Goal: Transaction & Acquisition: Book appointment/travel/reservation

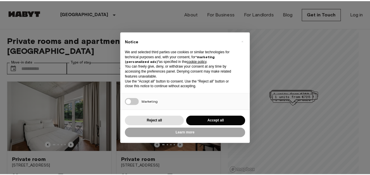
scroll to position [8, 0]
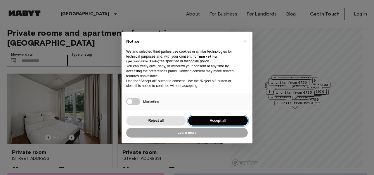
click at [206, 118] on button "Accept all" at bounding box center [218, 121] width 60 height 10
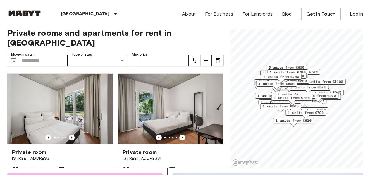
scroll to position [0, 0]
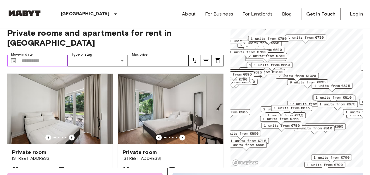
click at [36, 55] on input "Move-in date" at bounding box center [45, 61] width 46 height 12
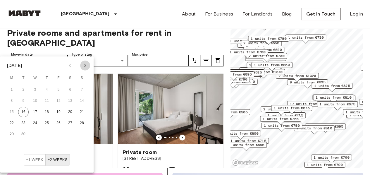
click at [82, 66] on icon "Next month" at bounding box center [85, 65] width 7 height 7
click at [27, 113] on button "14" at bounding box center [23, 112] width 11 height 11
type input "**********"
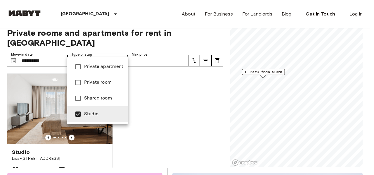
click at [200, 37] on div at bounding box center [187, 87] width 374 height 175
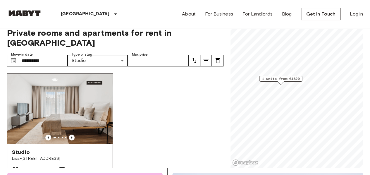
click at [63, 93] on img at bounding box center [59, 109] width 105 height 70
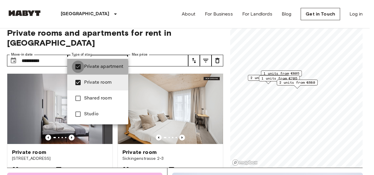
type input "**********"
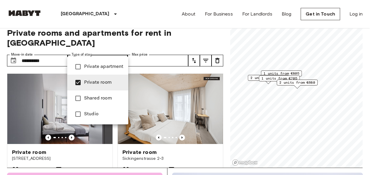
click at [292, 82] on div at bounding box center [187, 87] width 374 height 175
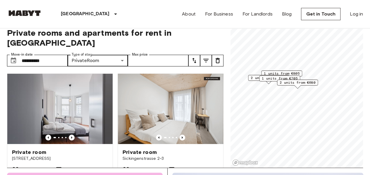
click at [292, 82] on span "2 units from €680" at bounding box center [297, 82] width 36 height 5
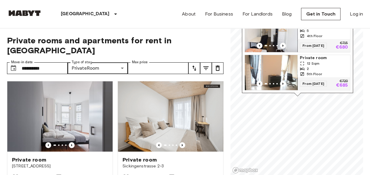
click at [281, 62] on img "Map marker" at bounding box center [271, 72] width 53 height 35
click at [296, 95] on div "Map marker" at bounding box center [297, 94] width 6 height 3
click at [242, 87] on div "Bernhard-Weiß-Straße 1-3, 10178 Berlin, GER 2 units Private room 10 Sqm 5 4th F…" at bounding box center [297, 38] width 111 height 110
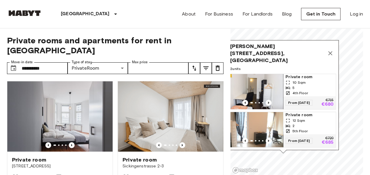
click at [332, 53] on icon "Map marker" at bounding box center [329, 53] width 7 height 7
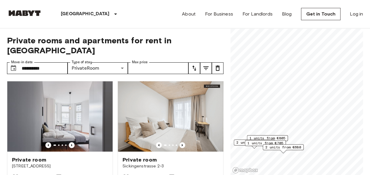
click at [255, 144] on span "1 units from €705" at bounding box center [265, 142] width 36 height 5
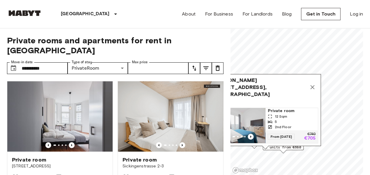
click at [315, 82] on button "Map marker" at bounding box center [312, 87] width 12 height 12
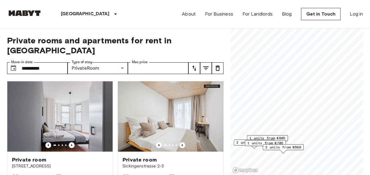
click at [271, 137] on span "1 units from €805" at bounding box center [267, 137] width 36 height 5
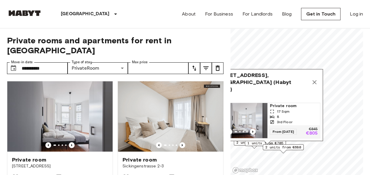
click at [245, 143] on div "Müllerstraße 6, 13353 Berlin, GER (Habyt Brand) 1 units Private room 17 Sqm 8 3…" at bounding box center [267, 106] width 111 height 75
click at [234, 142] on div "Müllerstraße 6, 13353 Berlin, GER (Habyt Brand) 1 units Private room 17 Sqm 8 3…" at bounding box center [267, 106] width 111 height 75
click at [312, 81] on icon "Map marker" at bounding box center [314, 82] width 7 height 7
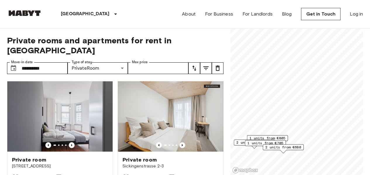
click at [239, 142] on span "2 units from €705" at bounding box center [254, 142] width 36 height 5
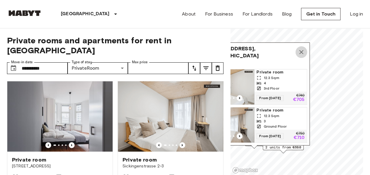
click at [299, 51] on icon "Map marker" at bounding box center [301, 52] width 7 height 7
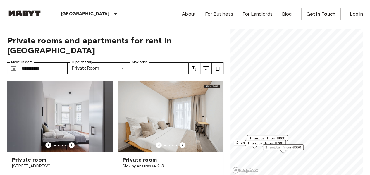
click at [298, 148] on span "2 units from €680" at bounding box center [283, 146] width 36 height 5
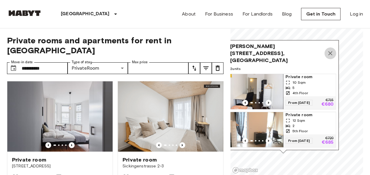
click at [332, 54] on icon "Map marker" at bounding box center [330, 53] width 4 height 4
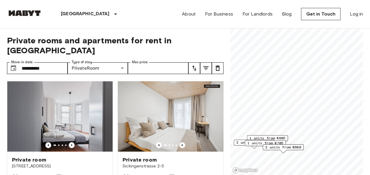
click at [236, 140] on span "2 units from €705" at bounding box center [254, 142] width 36 height 5
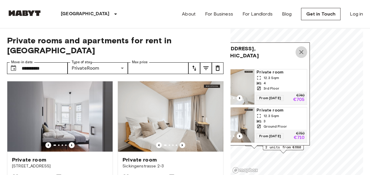
click at [303, 50] on icon "Map marker" at bounding box center [301, 52] width 4 height 4
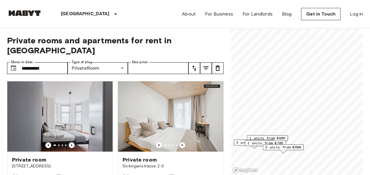
click at [258, 143] on span "1 units from €705" at bounding box center [265, 142] width 36 height 5
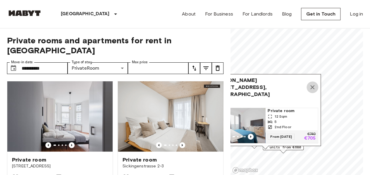
click at [312, 84] on icon "Map marker" at bounding box center [312, 87] width 7 height 7
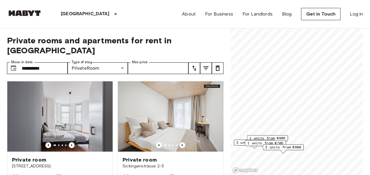
click at [282, 137] on span "1 units from €805" at bounding box center [267, 137] width 36 height 5
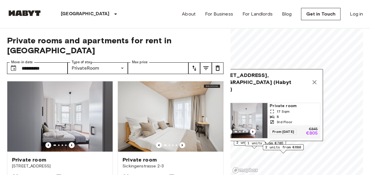
click at [254, 79] on span "Müllerstraße 6, 13353 Berlin, GER (Habyt Brand)" at bounding box center [261, 82] width 94 height 21
click at [254, 106] on img "Map marker" at bounding box center [241, 120] width 53 height 35
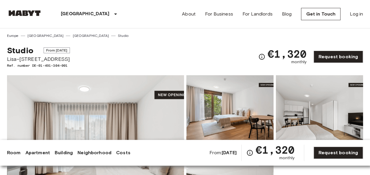
click at [122, 108] on img at bounding box center [95, 152] width 177 height 155
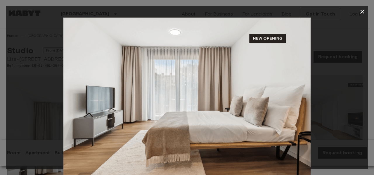
click at [362, 13] on icon "button" at bounding box center [362, 11] width 7 height 7
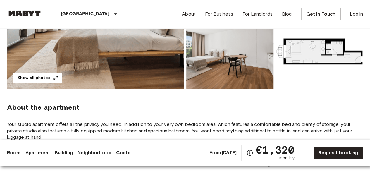
scroll to position [141, 0]
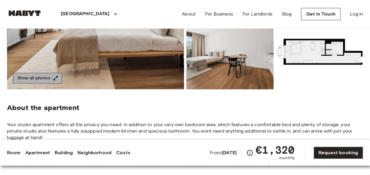
click at [54, 76] on icon "button" at bounding box center [56, 78] width 6 height 6
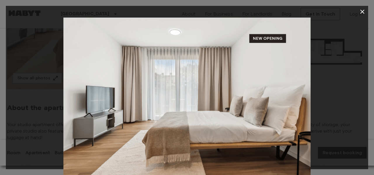
click at [335, 94] on div at bounding box center [187, 100] width 362 height 165
click at [186, 96] on img at bounding box center [186, 100] width 247 height 165
click at [309, 105] on img at bounding box center [186, 100] width 247 height 165
click at [301, 133] on img at bounding box center [186, 100] width 247 height 165
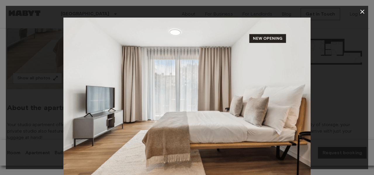
click at [365, 10] on icon "button" at bounding box center [362, 11] width 7 height 7
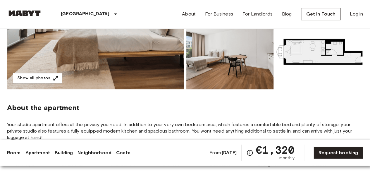
click at [219, 41] on img at bounding box center [229, 51] width 87 height 77
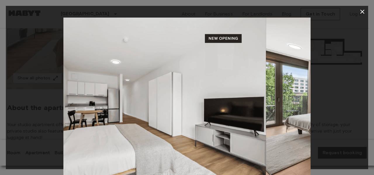
drag, startPoint x: 69, startPoint y: 100, endPoint x: 295, endPoint y: 120, distance: 227.2
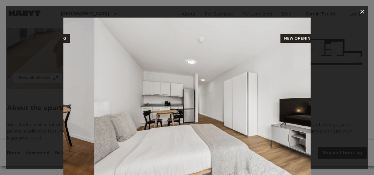
drag, startPoint x: 128, startPoint y: 113, endPoint x: 284, endPoint y: 124, distance: 157.0
click at [284, 124] on img at bounding box center [217, 100] width 247 height 165
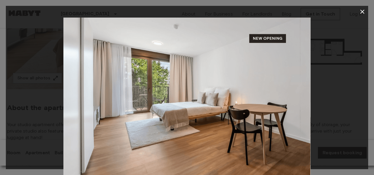
drag, startPoint x: 200, startPoint y: 120, endPoint x: 337, endPoint y: 139, distance: 138.1
click at [337, 139] on div at bounding box center [187, 100] width 362 height 165
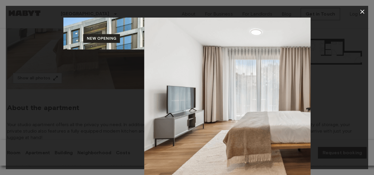
drag, startPoint x: 167, startPoint y: 121, endPoint x: 296, endPoint y: 144, distance: 130.5
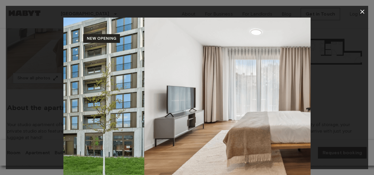
click at [296, 144] on img at bounding box center [267, 100] width 247 height 165
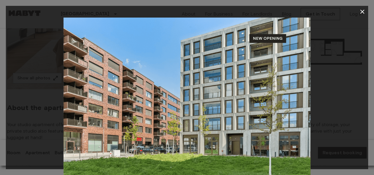
drag, startPoint x: 274, startPoint y: 70, endPoint x: 177, endPoint y: 62, distance: 97.4
click at [177, 62] on img at bounding box center [186, 100] width 247 height 165
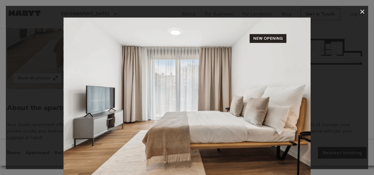
click at [360, 13] on icon "button" at bounding box center [362, 11] width 7 height 7
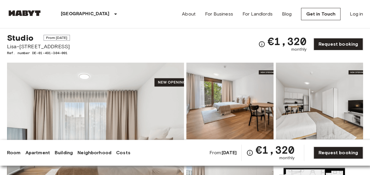
scroll to position [0, 0]
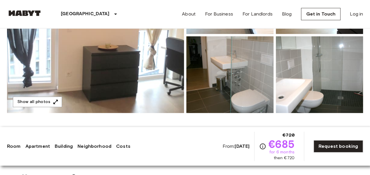
scroll to position [114, 0]
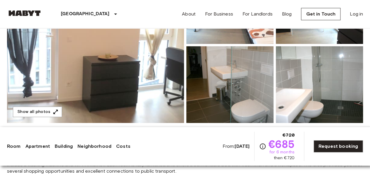
click at [102, 130] on div "Room Apartment Building Neighborhood Costs From: Oct 19 2025 €720 €685 for 6 mo…" at bounding box center [185, 146] width 370 height 39
click at [49, 107] on button "Show all photos" at bounding box center [37, 111] width 49 height 11
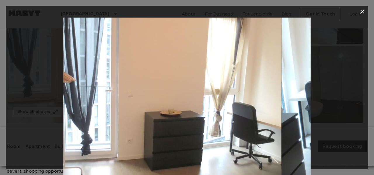
drag, startPoint x: 208, startPoint y: 81, endPoint x: 113, endPoint y: 75, distance: 95.2
click at [113, 75] on img at bounding box center [157, 100] width 247 height 165
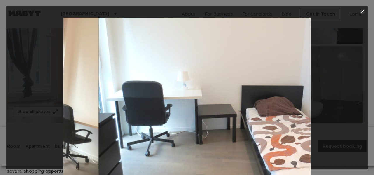
drag, startPoint x: 237, startPoint y: 99, endPoint x: 25, endPoint y: 73, distance: 214.0
click at [25, 73] on div at bounding box center [187, 100] width 362 height 165
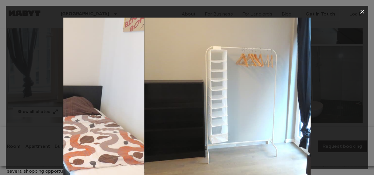
drag, startPoint x: 167, startPoint y: 108, endPoint x: 1, endPoint y: 89, distance: 167.4
click at [1, 89] on div "2 / 15" at bounding box center [187, 87] width 374 height 175
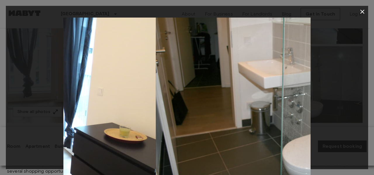
drag, startPoint x: 155, startPoint y: 110, endPoint x: 0, endPoint y: 90, distance: 156.5
click at [0, 90] on div "3 / 15" at bounding box center [187, 87] width 374 height 175
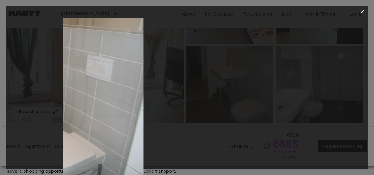
drag, startPoint x: 187, startPoint y: 105, endPoint x: 19, endPoint y: 65, distance: 172.3
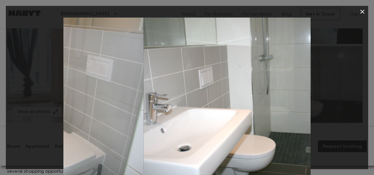
click at [19, 65] on div at bounding box center [187, 100] width 362 height 165
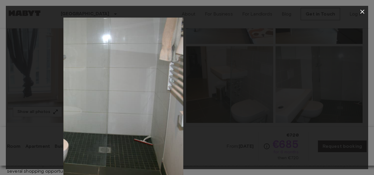
drag, startPoint x: 129, startPoint y: 70, endPoint x: 0, endPoint y: 54, distance: 130.1
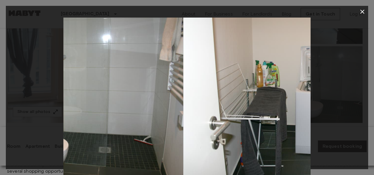
click at [0, 54] on div "5 / 15" at bounding box center [187, 87] width 374 height 175
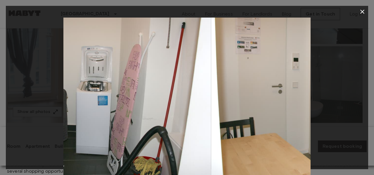
drag, startPoint x: 165, startPoint y: 86, endPoint x: 40, endPoint y: 65, distance: 127.1
click at [40, 65] on div at bounding box center [187, 100] width 362 height 165
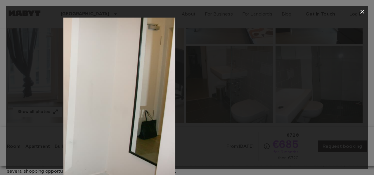
drag, startPoint x: 136, startPoint y: 90, endPoint x: 0, endPoint y: 79, distance: 136.0
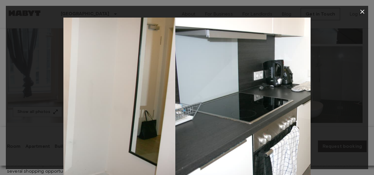
click at [0, 79] on div "7 / 15" at bounding box center [187, 87] width 374 height 175
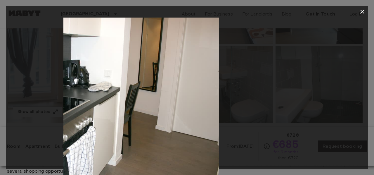
drag, startPoint x: 163, startPoint y: 115, endPoint x: 71, endPoint y: 92, distance: 94.9
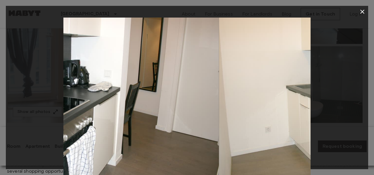
click at [71, 92] on img at bounding box center [95, 100] width 247 height 165
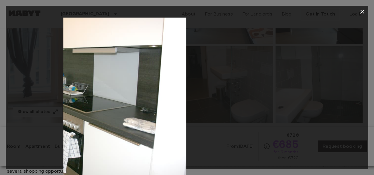
drag, startPoint x: 181, startPoint y: 110, endPoint x: 55, endPoint y: 103, distance: 125.6
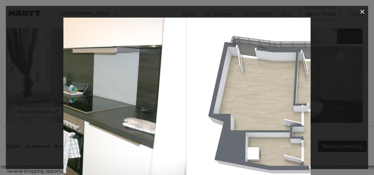
click at [55, 103] on div at bounding box center [187, 100] width 362 height 165
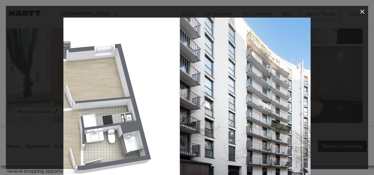
drag, startPoint x: 224, startPoint y: 117, endPoint x: 94, endPoint y: 88, distance: 133.7
click at [94, 88] on img at bounding box center [56, 100] width 247 height 165
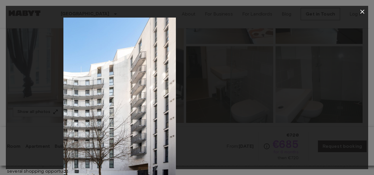
drag, startPoint x: 270, startPoint y: 110, endPoint x: 134, endPoint y: 87, distance: 137.8
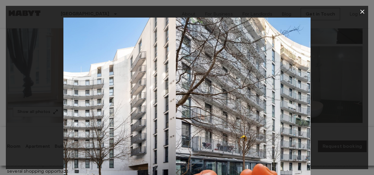
click at [134, 87] on img at bounding box center [52, 100] width 247 height 165
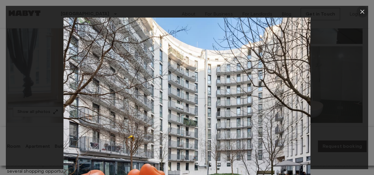
click at [361, 10] on icon "button" at bounding box center [362, 11] width 7 height 7
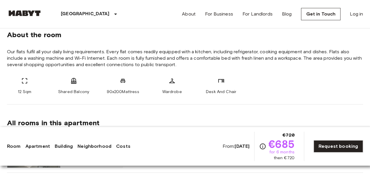
scroll to position [218, 0]
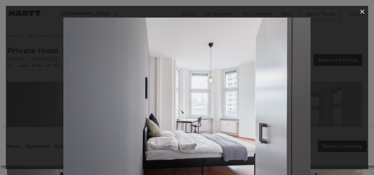
click at [215, 86] on img at bounding box center [186, 100] width 247 height 165
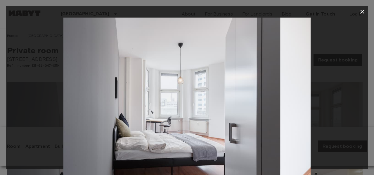
drag, startPoint x: 288, startPoint y: 101, endPoint x: 171, endPoint y: 105, distance: 117.3
click at [171, 105] on img at bounding box center [156, 100] width 247 height 165
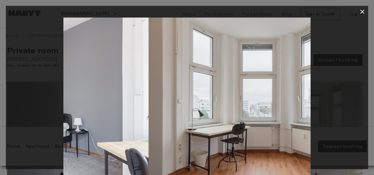
drag, startPoint x: 274, startPoint y: 125, endPoint x: 111, endPoint y: 118, distance: 162.7
click at [111, 118] on img at bounding box center [25, 100] width 247 height 165
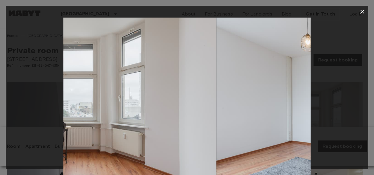
drag, startPoint x: 111, startPoint y: 118, endPoint x: 11, endPoint y: 98, distance: 102.5
click at [11, 98] on div at bounding box center [187, 100] width 362 height 165
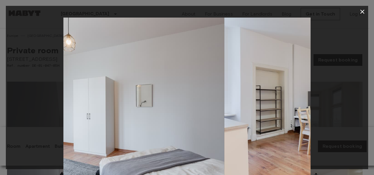
drag, startPoint x: 195, startPoint y: 104, endPoint x: 107, endPoint y: 93, distance: 88.4
click at [107, 93] on img at bounding box center [100, 100] width 247 height 165
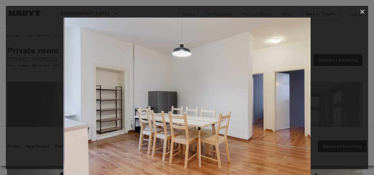
drag, startPoint x: 223, startPoint y: 107, endPoint x: 127, endPoint y: 97, distance: 96.9
click at [127, 97] on img at bounding box center [188, 100] width 247 height 165
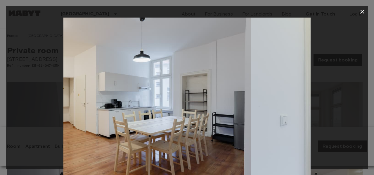
drag, startPoint x: 215, startPoint y: 113, endPoint x: 102, endPoint y: 121, distance: 112.8
click at [102, 121] on img at bounding box center [127, 100] width 247 height 165
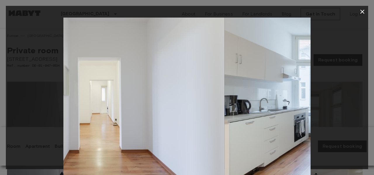
drag, startPoint x: 189, startPoint y: 126, endPoint x: 102, endPoint y: 121, distance: 87.2
click at [102, 121] on img at bounding box center [100, 100] width 247 height 165
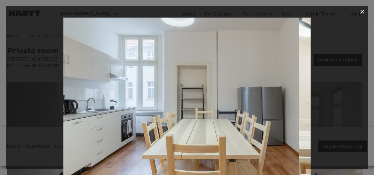
drag, startPoint x: 222, startPoint y: 122, endPoint x: 137, endPoint y: 120, distance: 85.1
click at [137, 120] on img at bounding box center [175, 100] width 247 height 165
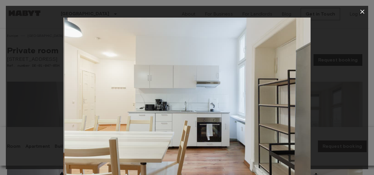
drag, startPoint x: 137, startPoint y: 120, endPoint x: 65, endPoint y: 121, distance: 71.3
click at [65, 121] on img at bounding box center [187, 100] width 247 height 165
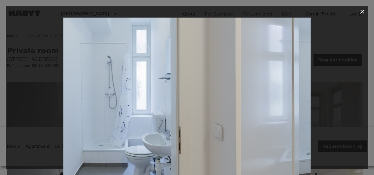
drag, startPoint x: 213, startPoint y: 101, endPoint x: 132, endPoint y: 92, distance: 81.5
click at [132, 92] on img at bounding box center [117, 100] width 247 height 165
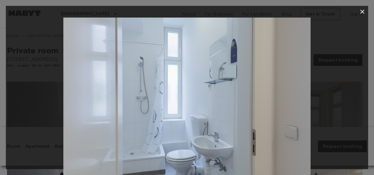
click at [132, 92] on img at bounding box center [188, 100] width 247 height 165
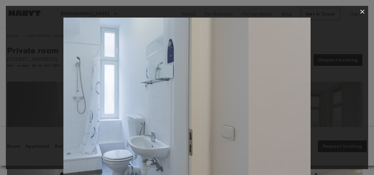
drag, startPoint x: 282, startPoint y: 99, endPoint x: 190, endPoint y: 88, distance: 92.4
click at [190, 88] on img at bounding box center [124, 100] width 247 height 165
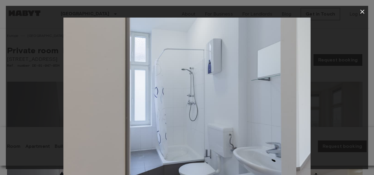
drag, startPoint x: 190, startPoint y: 88, endPoint x: 44, endPoint y: 99, distance: 146.0
click at [44, 99] on div at bounding box center [187, 100] width 362 height 165
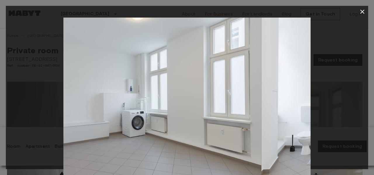
drag, startPoint x: 162, startPoint y: 119, endPoint x: 60, endPoint y: 118, distance: 102.6
click at [60, 118] on div at bounding box center [187, 100] width 362 height 165
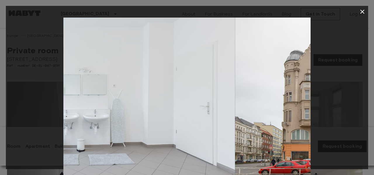
drag, startPoint x: 180, startPoint y: 121, endPoint x: 103, endPoint y: 122, distance: 76.9
click at [103, 122] on img at bounding box center [111, 100] width 247 height 165
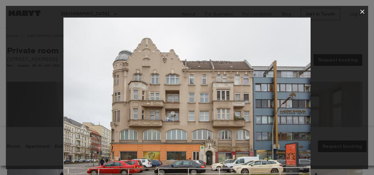
drag, startPoint x: 241, startPoint y: 115, endPoint x: 140, endPoint y: 108, distance: 101.4
click at [140, 108] on img at bounding box center [187, 100] width 247 height 165
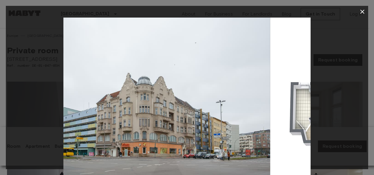
drag, startPoint x: 221, startPoint y: 123, endPoint x: 103, endPoint y: 105, distance: 119.8
click at [103, 105] on img at bounding box center [146, 100] width 247 height 165
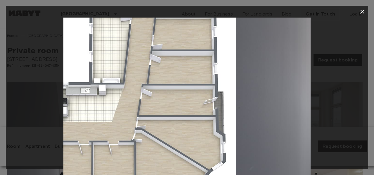
drag, startPoint x: 216, startPoint y: 87, endPoint x: 125, endPoint y: 76, distance: 91.4
click at [125, 76] on img at bounding box center [112, 100] width 247 height 165
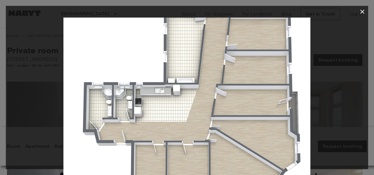
click at [309, 102] on img at bounding box center [186, 100] width 247 height 165
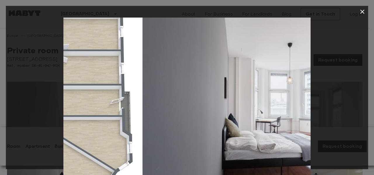
drag, startPoint x: 266, startPoint y: 94, endPoint x: 39, endPoint y: 60, distance: 229.6
click at [39, 60] on div at bounding box center [187, 100] width 362 height 165
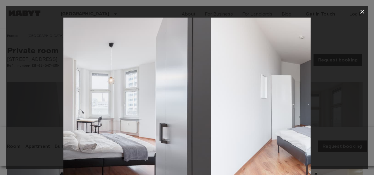
drag, startPoint x: 200, startPoint y: 77, endPoint x: 54, endPoint y: 56, distance: 147.6
click at [54, 56] on div at bounding box center [187, 100] width 362 height 165
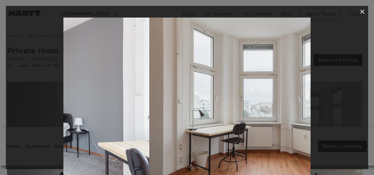
drag, startPoint x: 257, startPoint y: 96, endPoint x: 94, endPoint y: 92, distance: 162.5
click at [94, 92] on img at bounding box center [25, 100] width 247 height 165
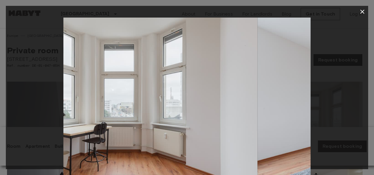
drag, startPoint x: 202, startPoint y: 94, endPoint x: 0, endPoint y: 79, distance: 202.2
click at [0, 79] on div "3 / 17" at bounding box center [187, 87] width 374 height 175
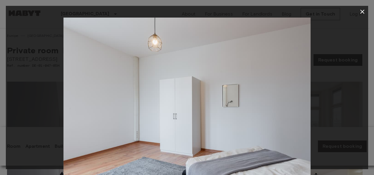
click at [45, 76] on div at bounding box center [187, 100] width 362 height 165
click at [2, 61] on div at bounding box center [187, 87] width 374 height 175
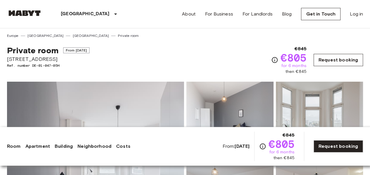
click at [338, 61] on link "Request booking" at bounding box center [337, 60] width 49 height 12
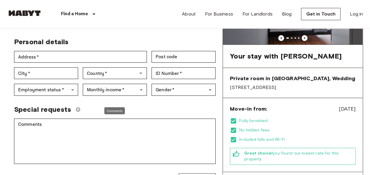
scroll to position [100, 0]
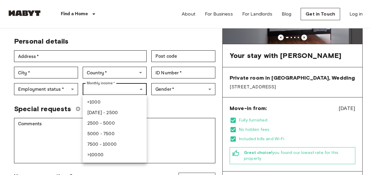
click at [109, 124] on li "2500 - 5000" at bounding box center [115, 123] width 64 height 11
type input "******"
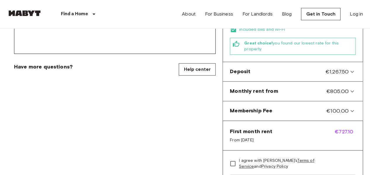
scroll to position [209, 0]
